Goal: Task Accomplishment & Management: Manage account settings

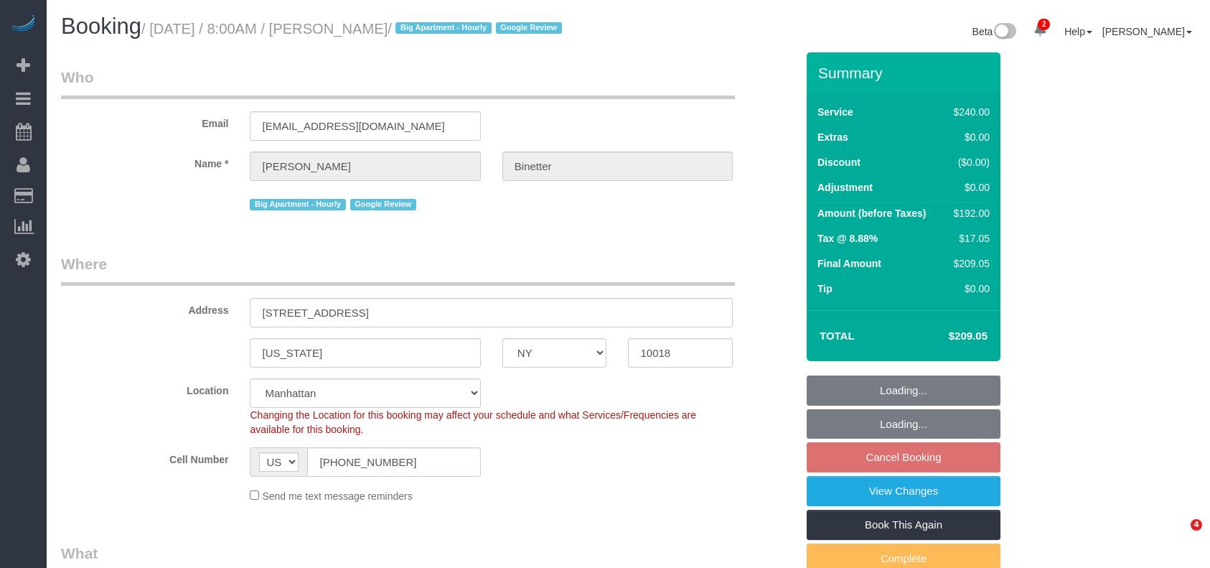
select select "NY"
select select "180"
select select "spot1"
select select "number:89"
select select "number:90"
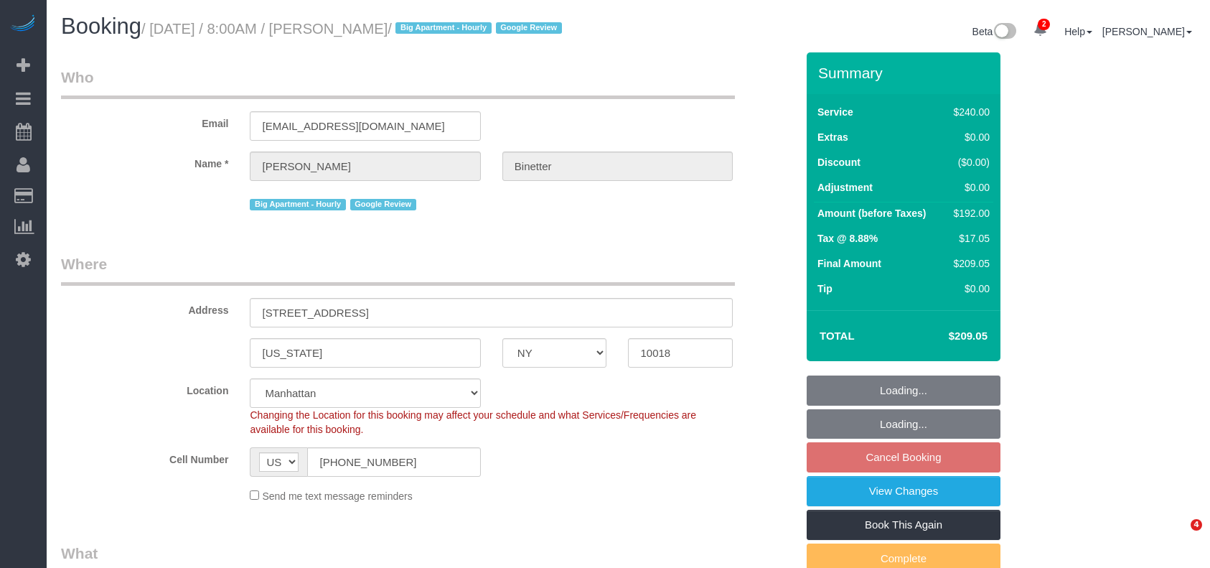
select select "number:15"
select select "number:5"
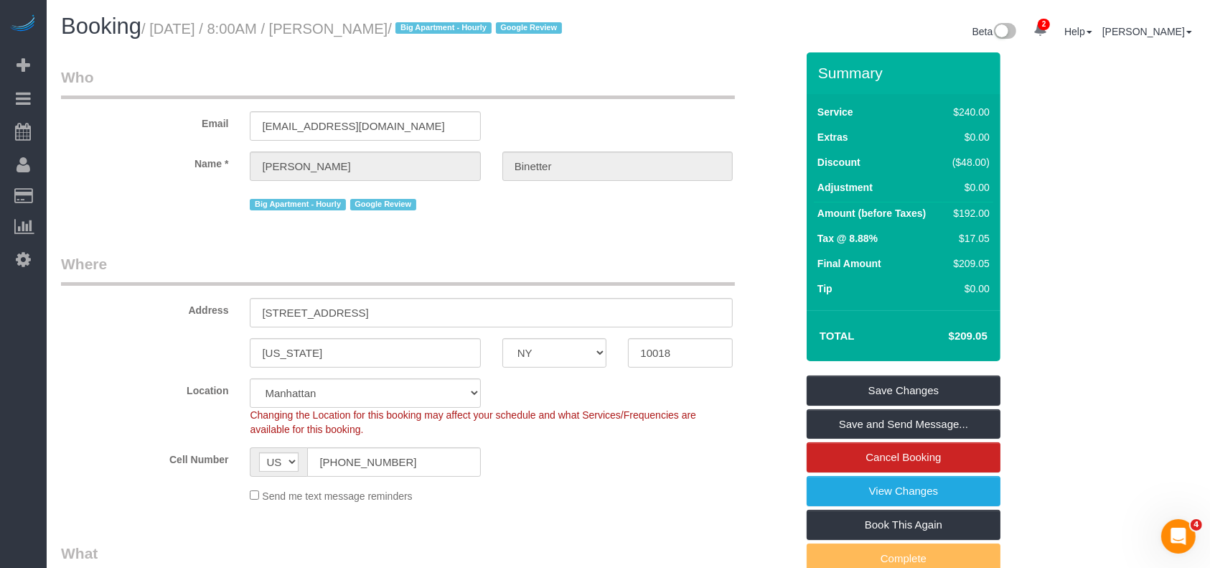
drag, startPoint x: 155, startPoint y: 26, endPoint x: 454, endPoint y: 19, distance: 298.7
click at [454, 19] on h1 "Booking / August 26, 2025 / 8:00AM / Benjamin Binetter / Big Apartment - Hourly…" at bounding box center [339, 26] width 557 height 24
copy small "August 26, 2025 / 8:00AM / Benjamin Binetter /"
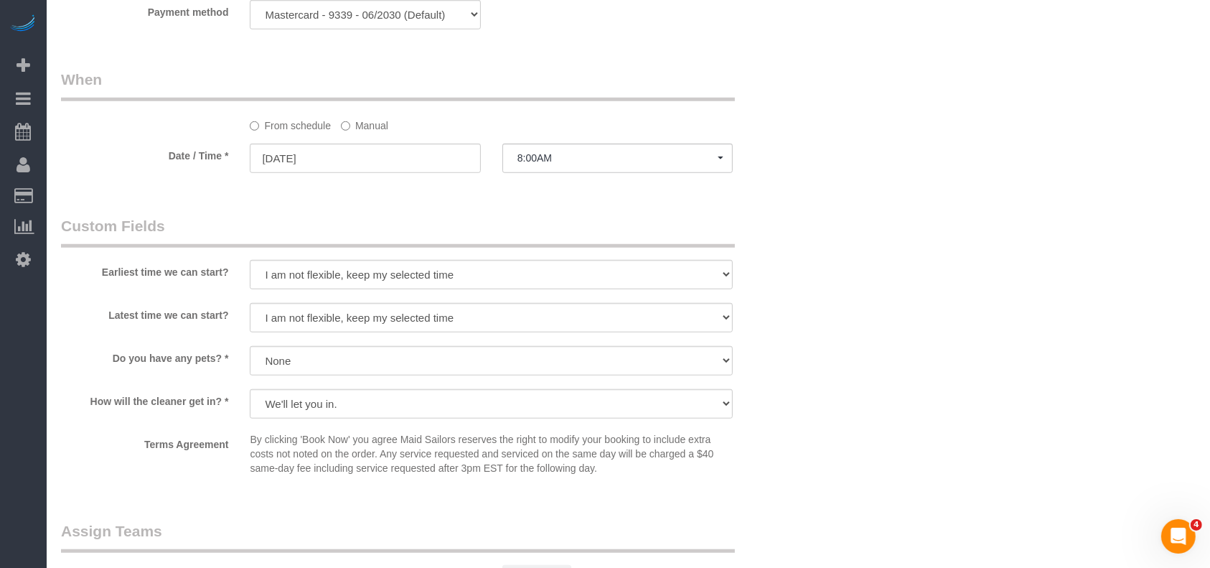
scroll to position [1340, 0]
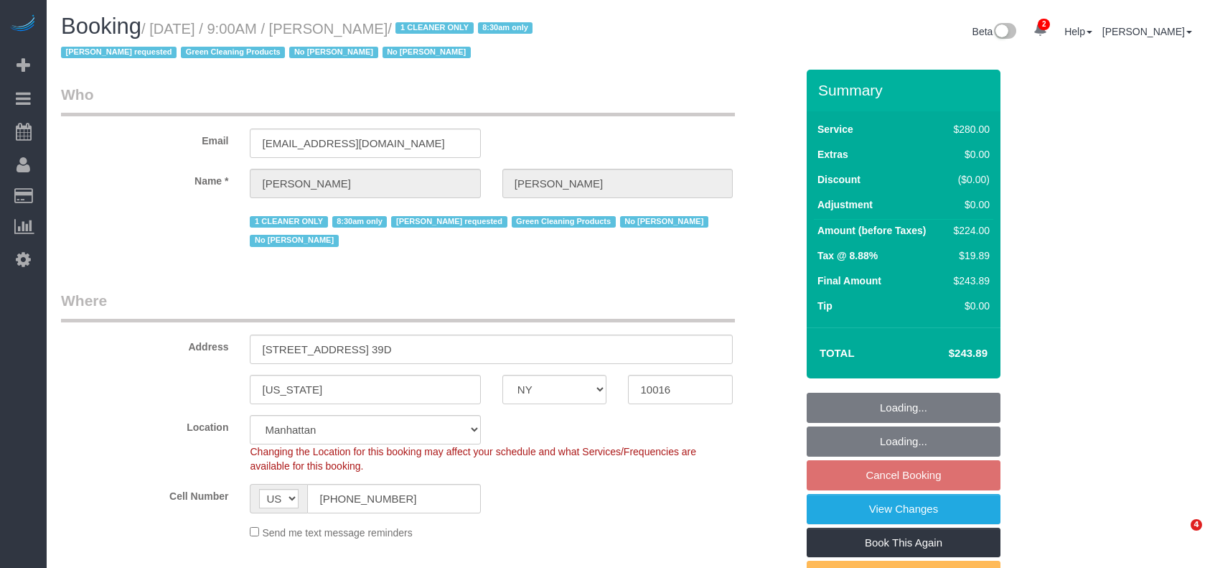
select select "NY"
select select "210"
select select "spot2"
select select "number:89"
select select "number:90"
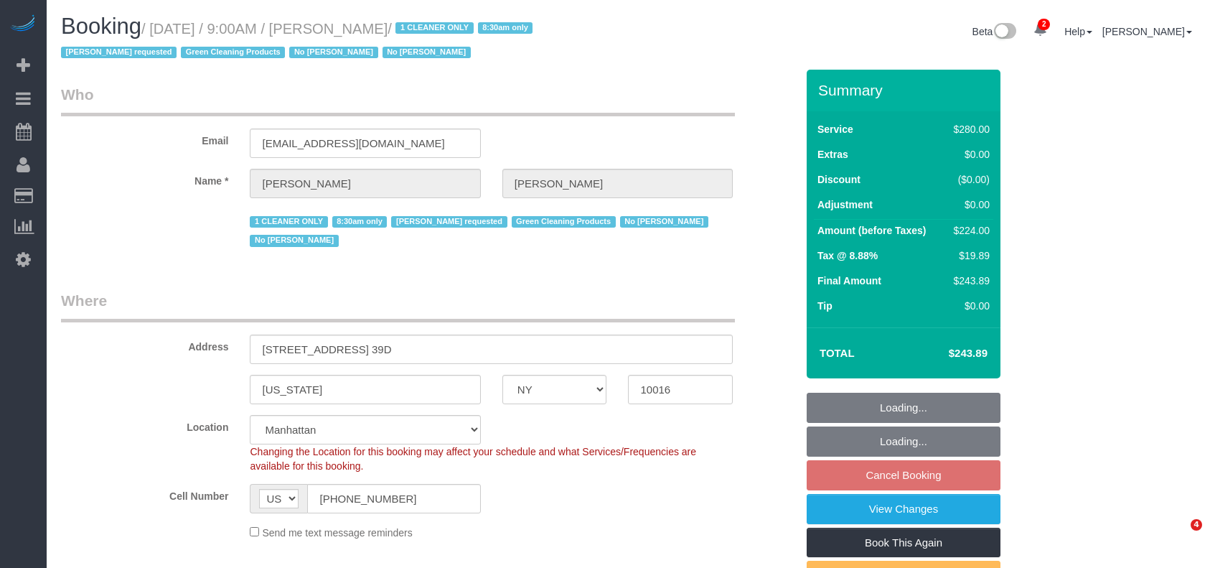
select select "number:15"
select select "number:5"
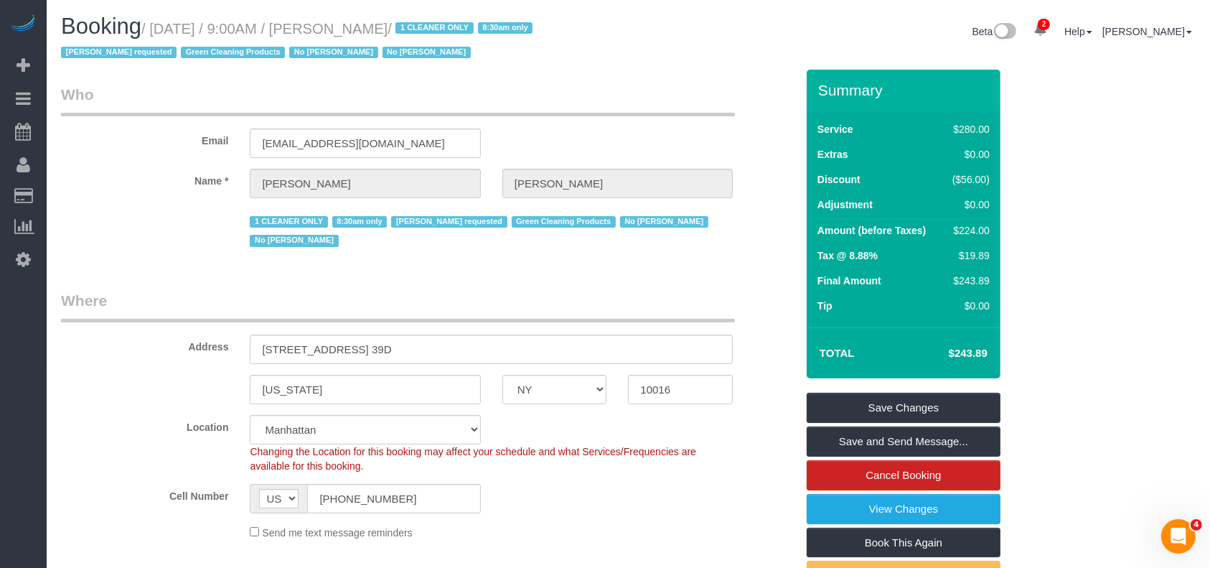
drag, startPoint x: 169, startPoint y: 29, endPoint x: 399, endPoint y: 42, distance: 230.1
click at [424, 18] on h1 "Booking / [DATE] / 9:00AM / [PERSON_NAME] / 1 CLEANER ONLY 8:30am only [PERSON_…" at bounding box center [339, 38] width 557 height 49
copy small "[DATE] / 9:00AM / [PERSON_NAME]"
